Goal: Information Seeking & Learning: Understand process/instructions

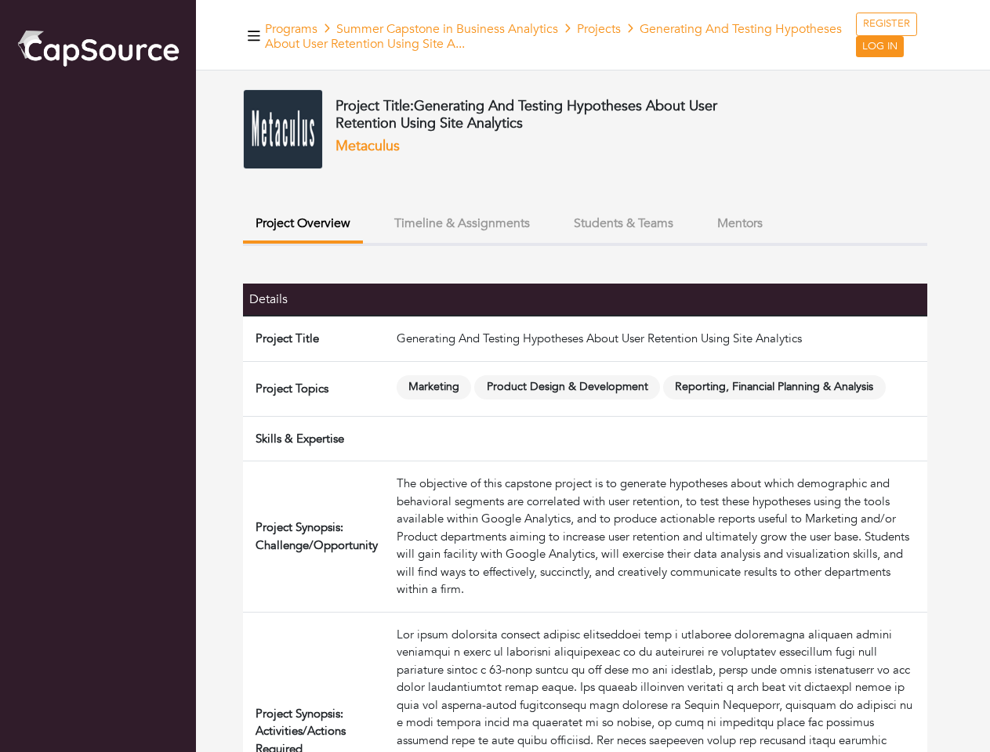
click at [495, 376] on span "Product Design & Development" at bounding box center [567, 387] width 186 height 24
click at [254, 35] on icon "button" at bounding box center [254, 36] width 13 height 10
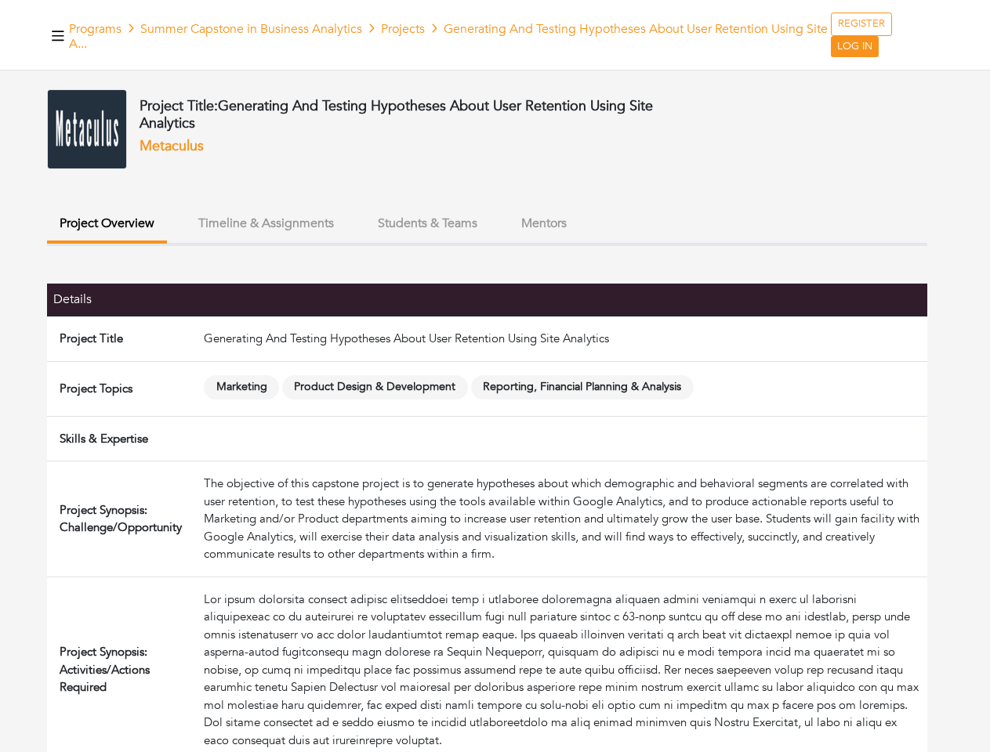
click at [167, 225] on button "Project Overview" at bounding box center [107, 225] width 120 height 37
click at [346, 223] on button "Timeline & Assignments" at bounding box center [266, 224] width 161 height 34
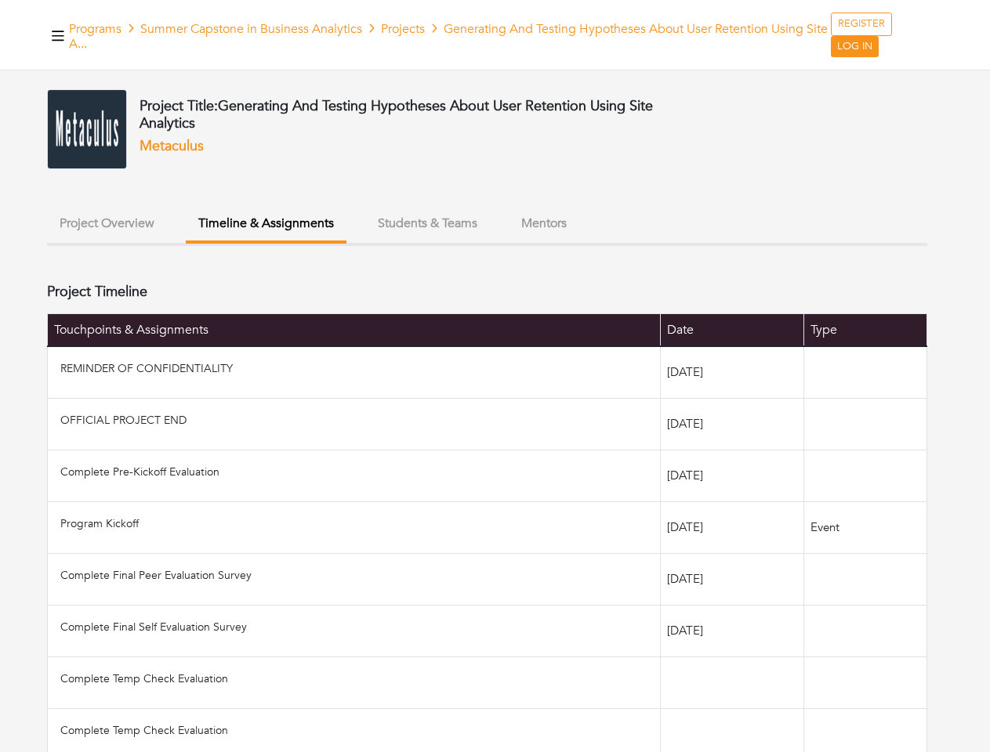
click at [623, 223] on ul "Project Overview Timeline & Assignments Students & Teams Mentors" at bounding box center [487, 226] width 880 height 39
